Goal: Information Seeking & Learning: Learn about a topic

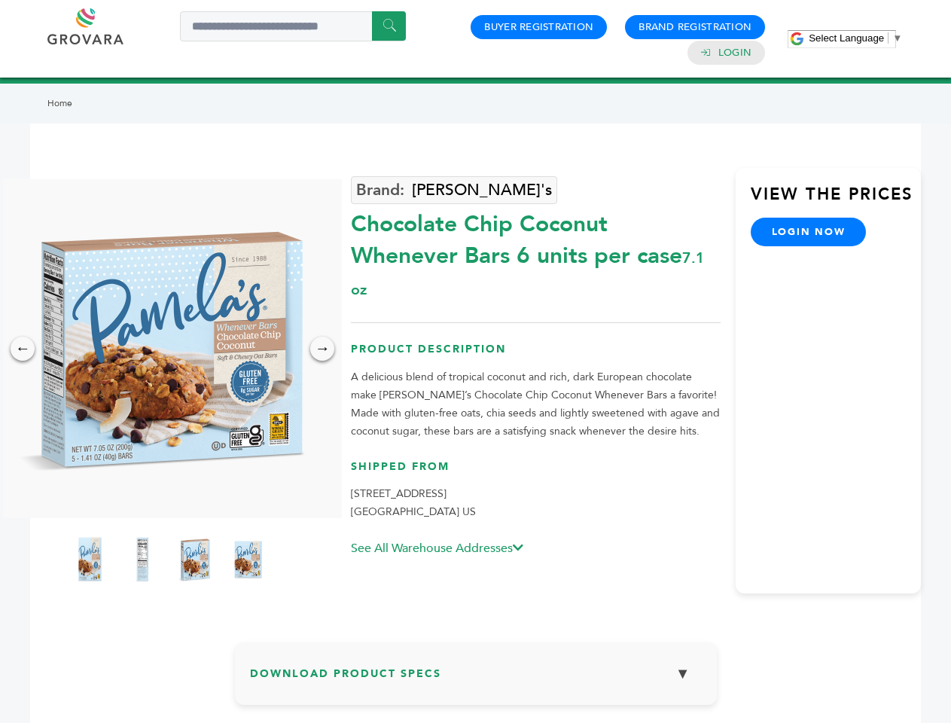
click at [855, 38] on span "Select Language" at bounding box center [846, 37] width 75 height 11
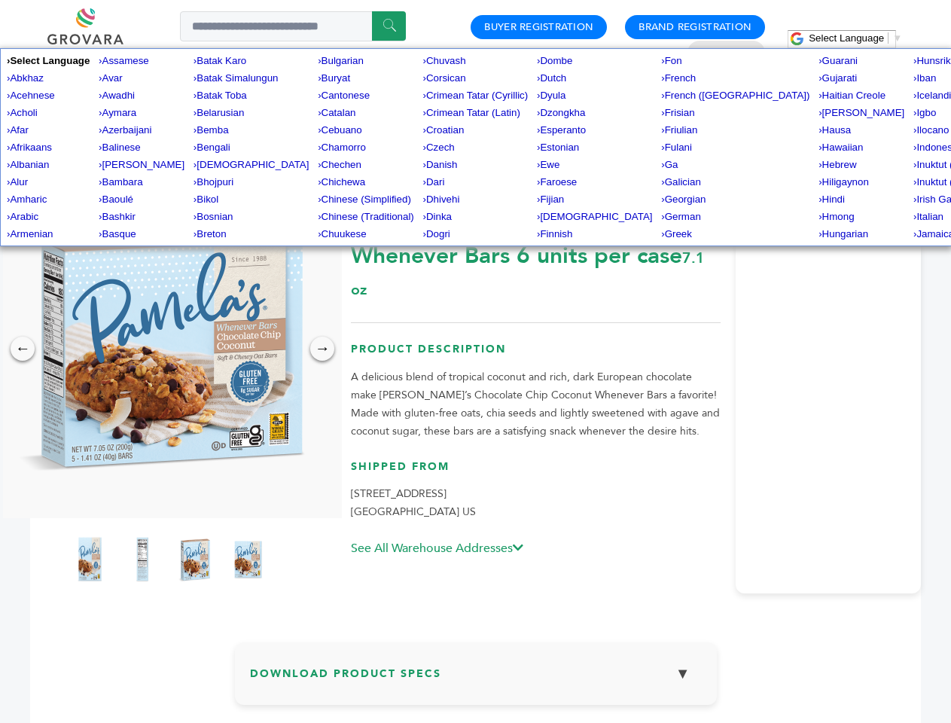
click at [169, 349] on img at bounding box center [168, 348] width 339 height 339
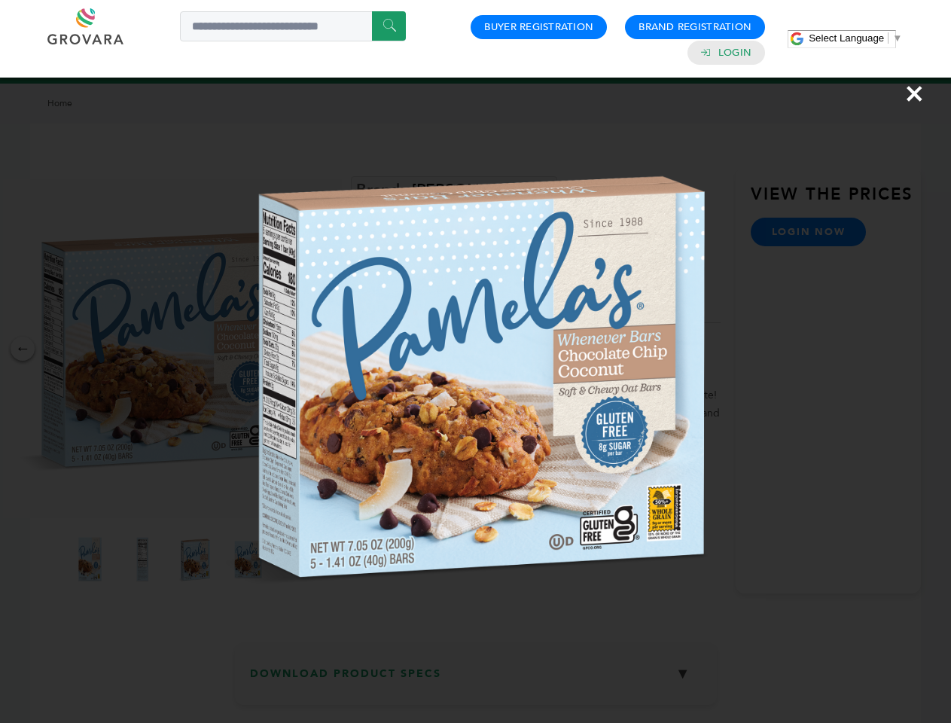
click at [23, 349] on div "×" at bounding box center [475, 361] width 951 height 723
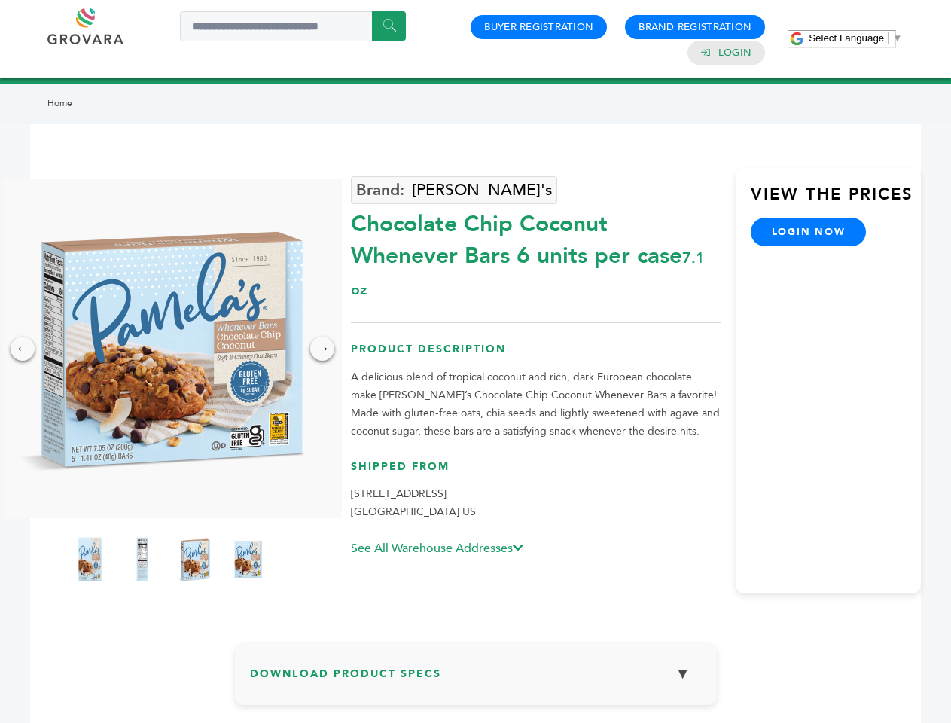
click at [322, 349] on div "→" at bounding box center [322, 349] width 24 height 24
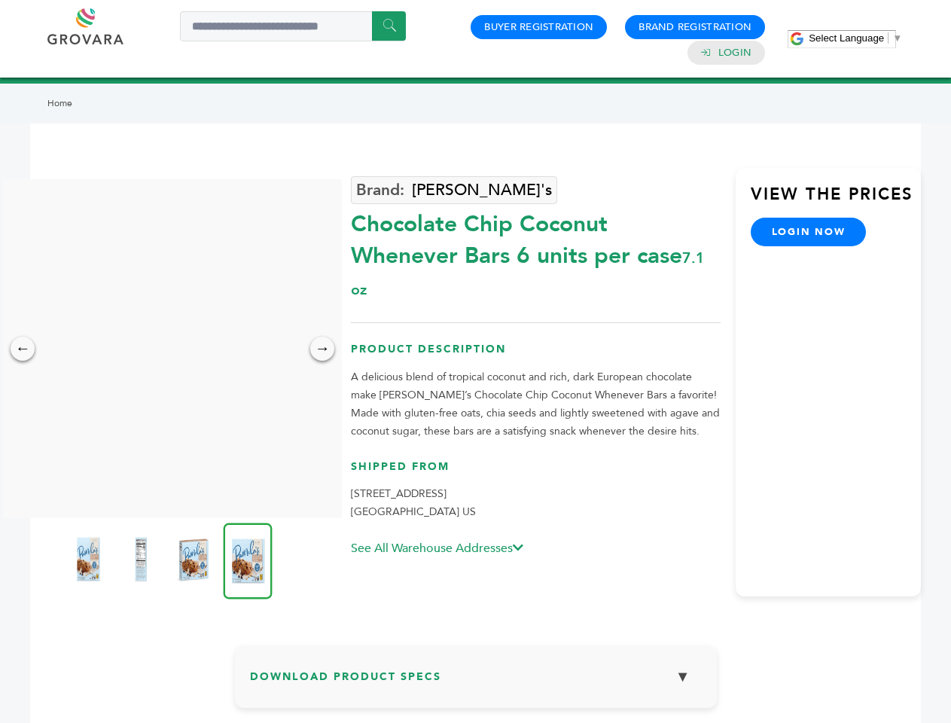
click at [90, 560] on img at bounding box center [88, 559] width 38 height 60
click at [0, 0] on div "×" at bounding box center [0, 0] width 0 height 0
click at [195, 560] on img at bounding box center [194, 559] width 38 height 60
click at [0, 0] on img at bounding box center [0, 0] width 0 height 0
click at [0, 0] on div "×" at bounding box center [0, 0] width 0 height 0
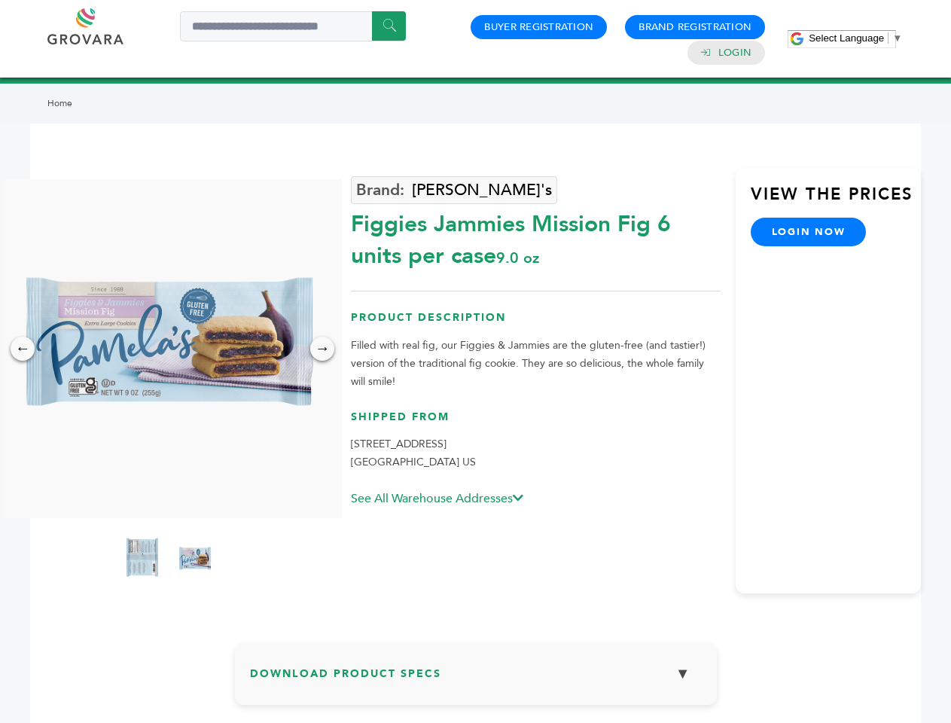
click at [855, 38] on span "Select Language" at bounding box center [846, 37] width 75 height 11
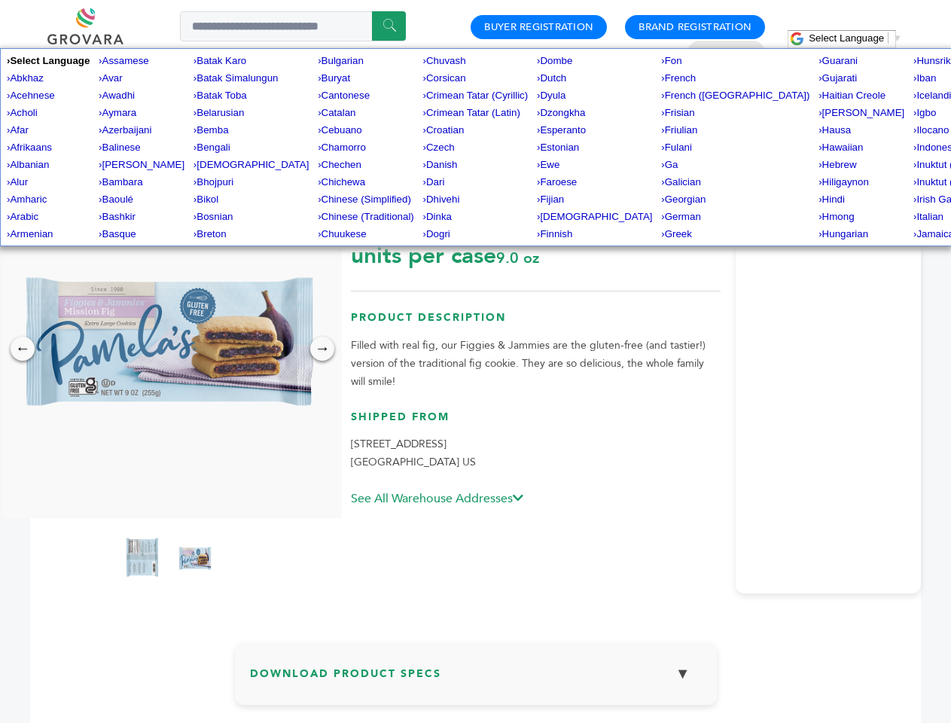
click at [169, 349] on img at bounding box center [168, 348] width 339 height 339
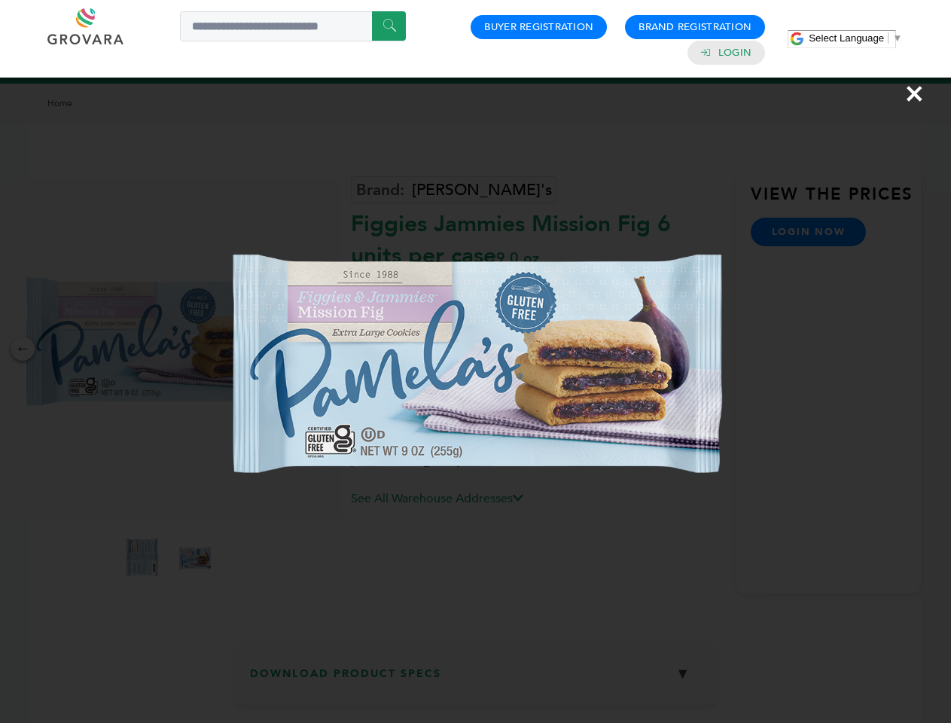
click at [23, 349] on div "×" at bounding box center [475, 361] width 951 height 723
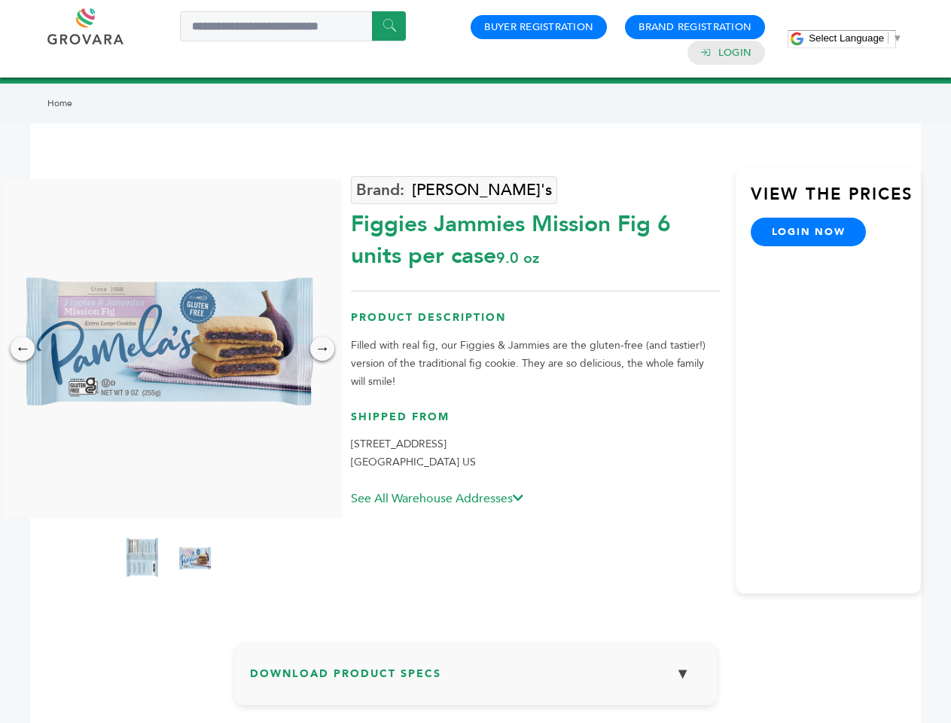
click at [322, 349] on div "→" at bounding box center [322, 349] width 24 height 24
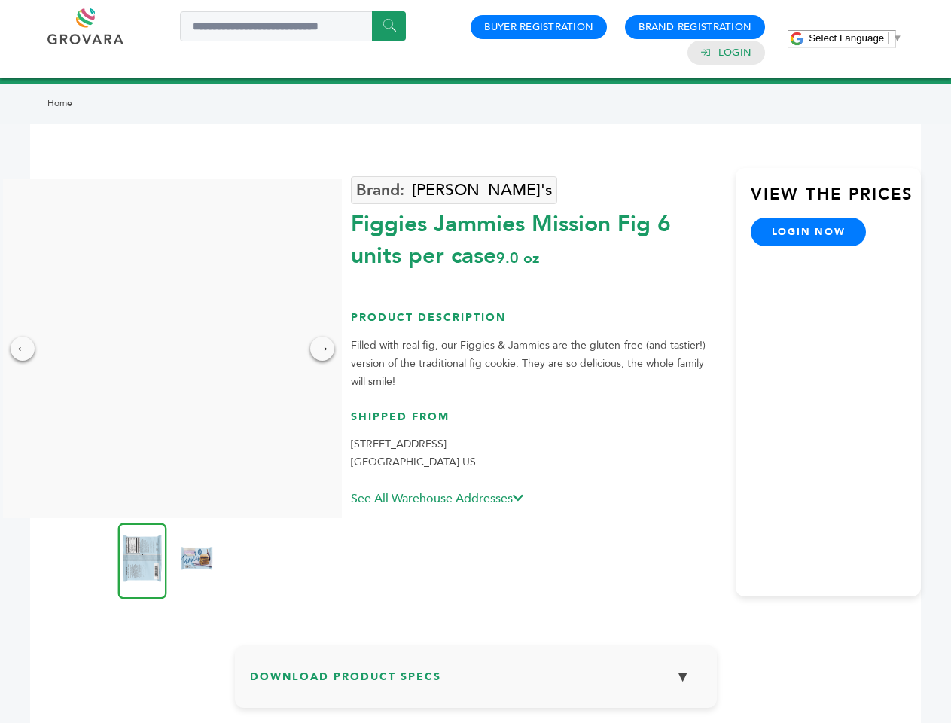
click at [142, 560] on img at bounding box center [142, 561] width 49 height 76
click at [0, 0] on div "×" at bounding box center [0, 0] width 0 height 0
click at [476, 679] on h3 "Download Product Specs ▼" at bounding box center [476, 682] width 452 height 44
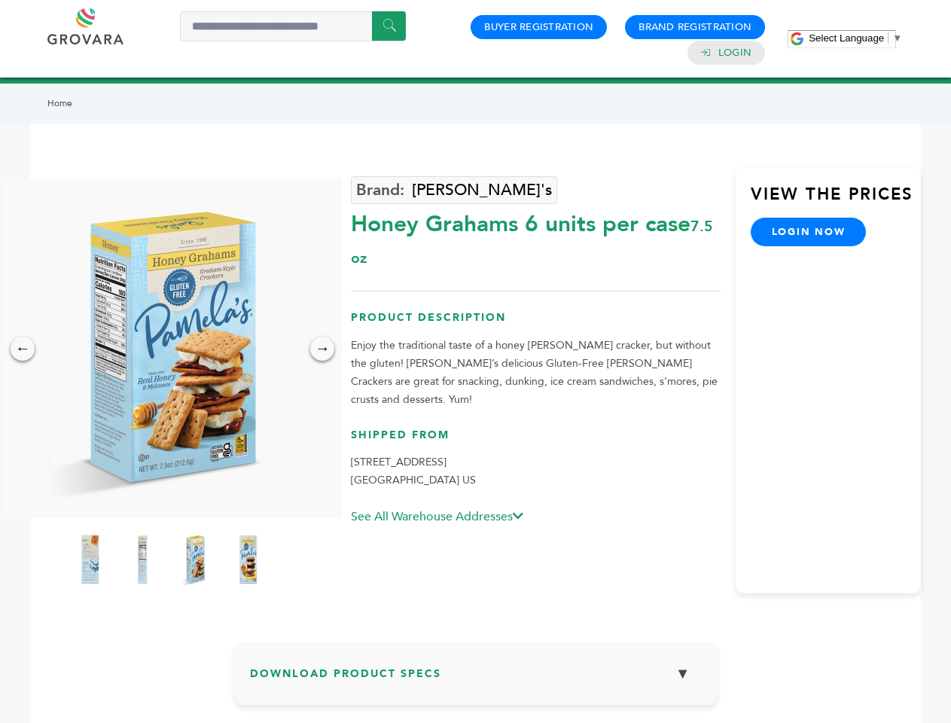
click at [855, 38] on span "Select Language" at bounding box center [846, 37] width 75 height 11
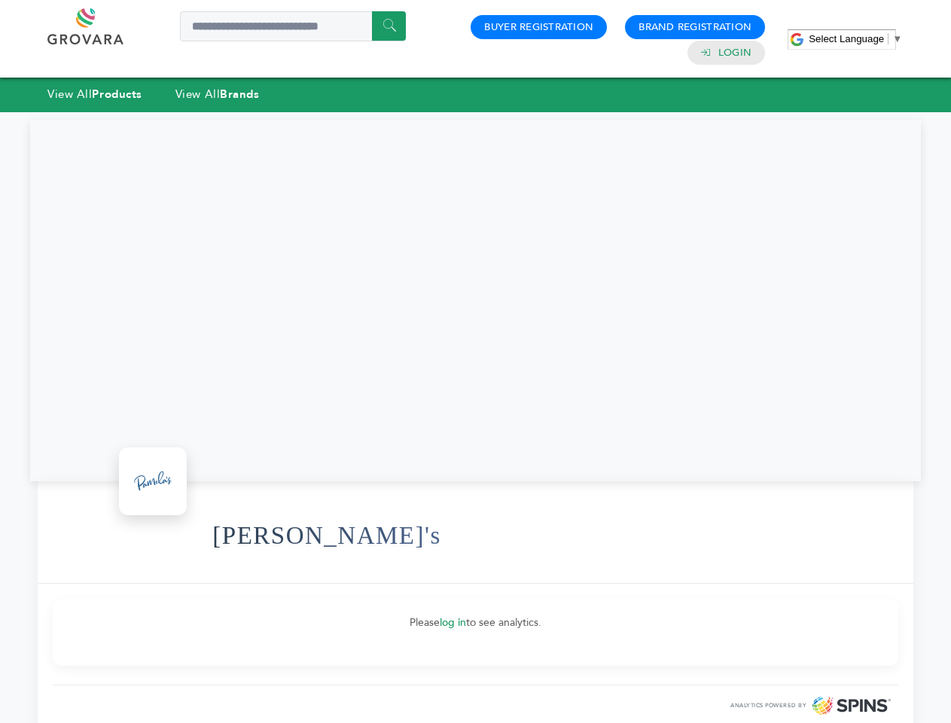
click at [855, 38] on span "Select Language" at bounding box center [846, 38] width 75 height 11
